Goal: Information Seeking & Learning: Learn about a topic

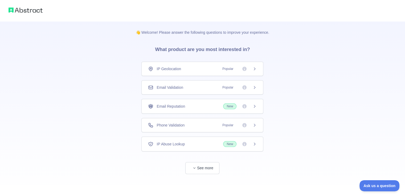
click at [233, 125] on span "Popular" at bounding box center [227, 125] width 17 height 5
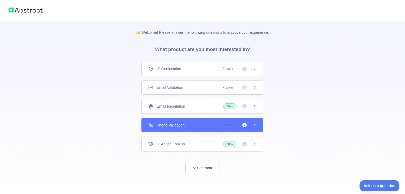
click at [257, 126] on div "Phone Validation Popular" at bounding box center [202, 125] width 122 height 14
